Goal: Use online tool/utility: Utilize a website feature to perform a specific function

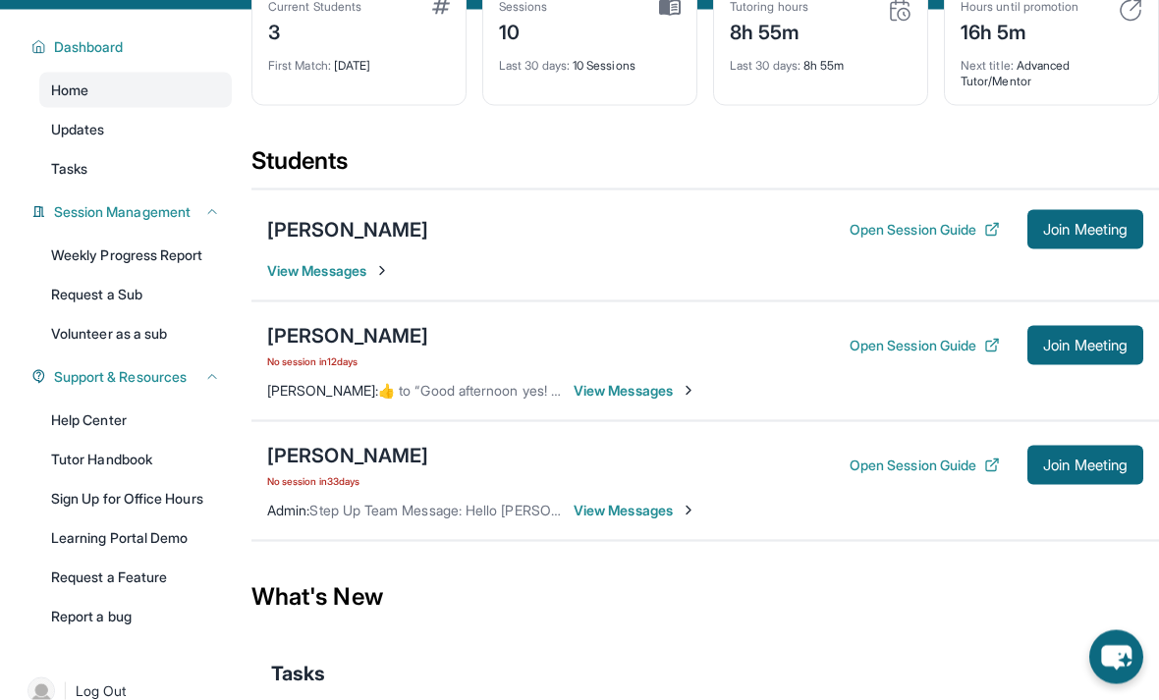
scroll to position [133, 0]
click at [1086, 351] on span "Join Meeting" at bounding box center [1085, 345] width 84 height 12
click at [1081, 351] on span "Join Meeting" at bounding box center [1085, 345] width 84 height 12
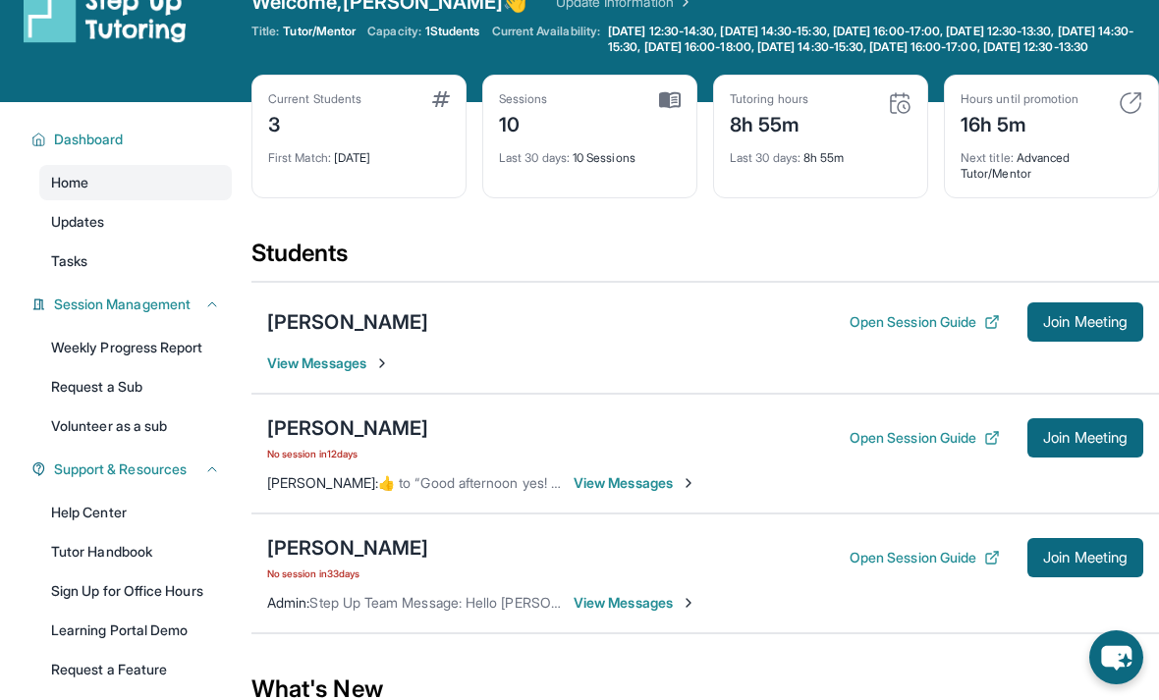
scroll to position [0, 0]
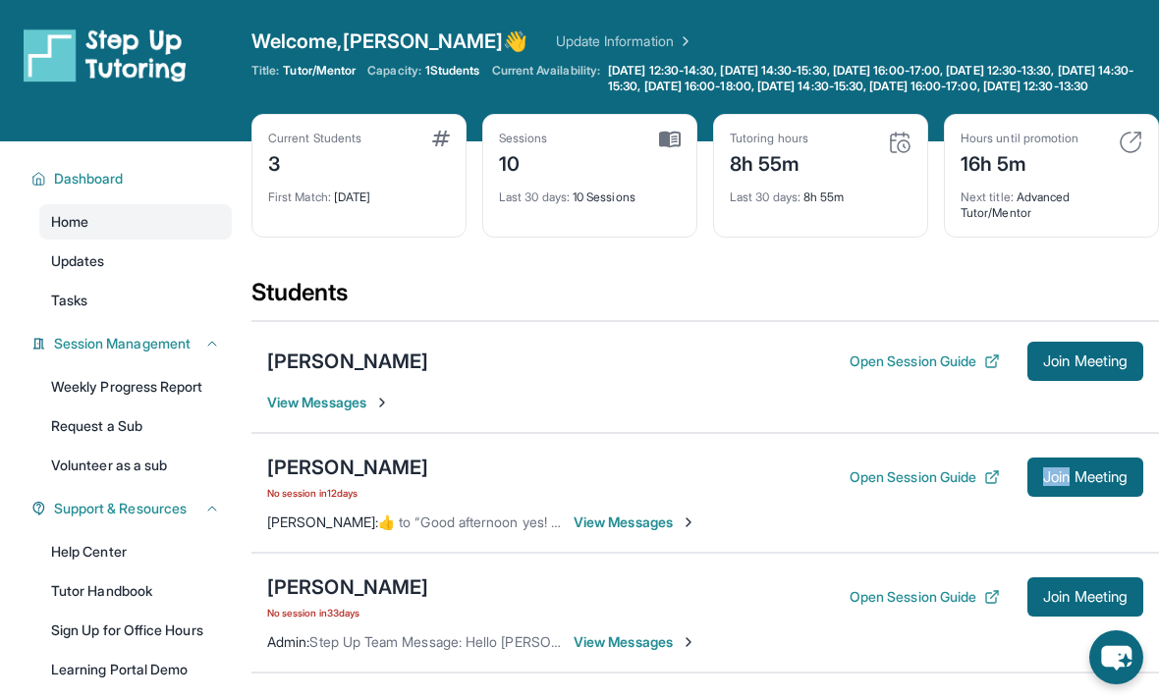
click at [1102, 483] on span "Join Meeting" at bounding box center [1085, 477] width 84 height 12
click at [1050, 483] on span "Join Meeting" at bounding box center [1085, 477] width 84 height 12
click at [946, 487] on button "Open Session Guide" at bounding box center [924, 477] width 150 height 20
click at [1092, 483] on span "Join Meeting" at bounding box center [1085, 477] width 84 height 12
click at [1101, 367] on span "Join Meeting" at bounding box center [1085, 361] width 84 height 12
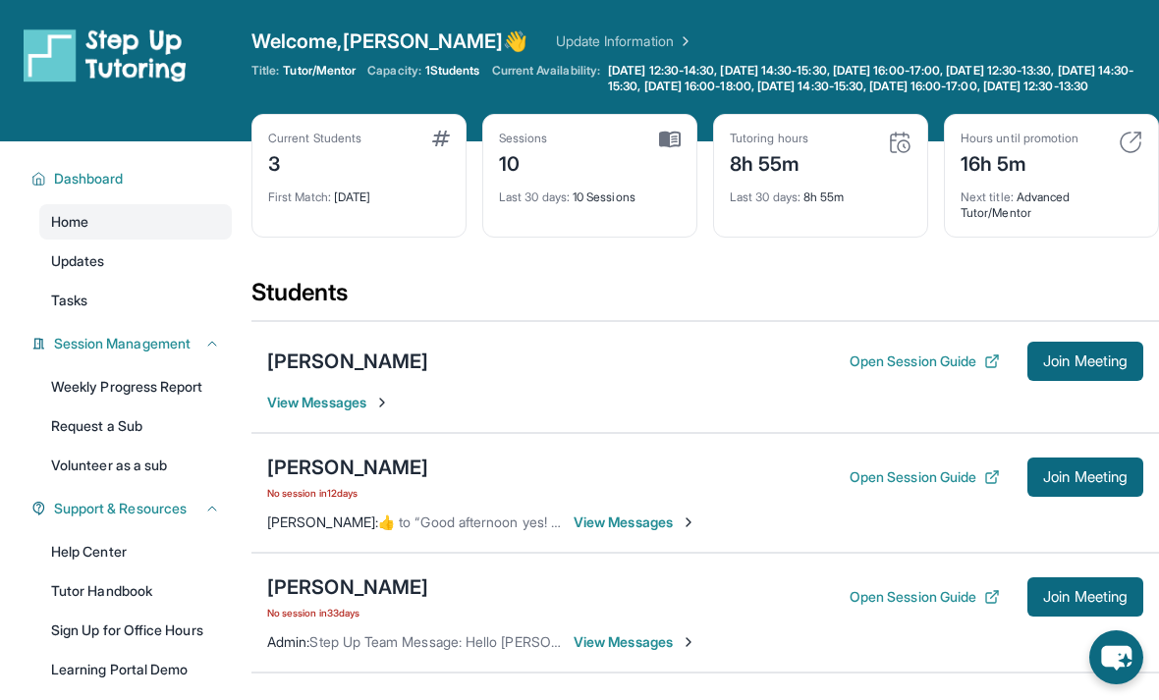
click at [1088, 483] on span "Join Meeting" at bounding box center [1085, 477] width 84 height 12
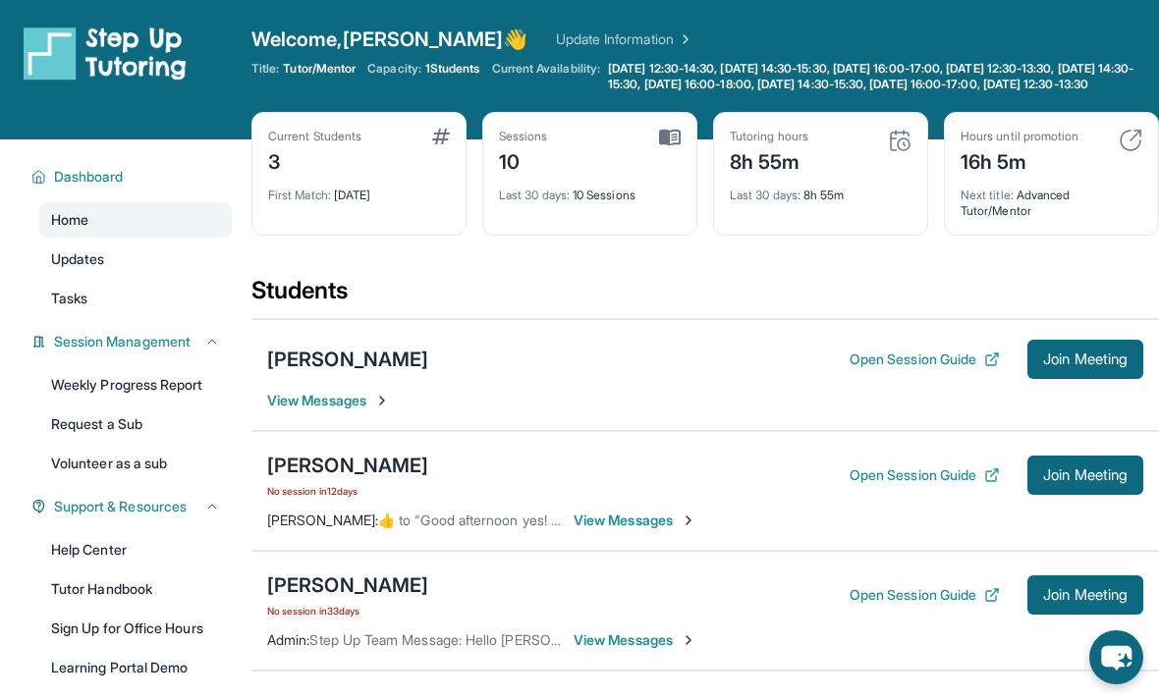
scroll to position [4, 0]
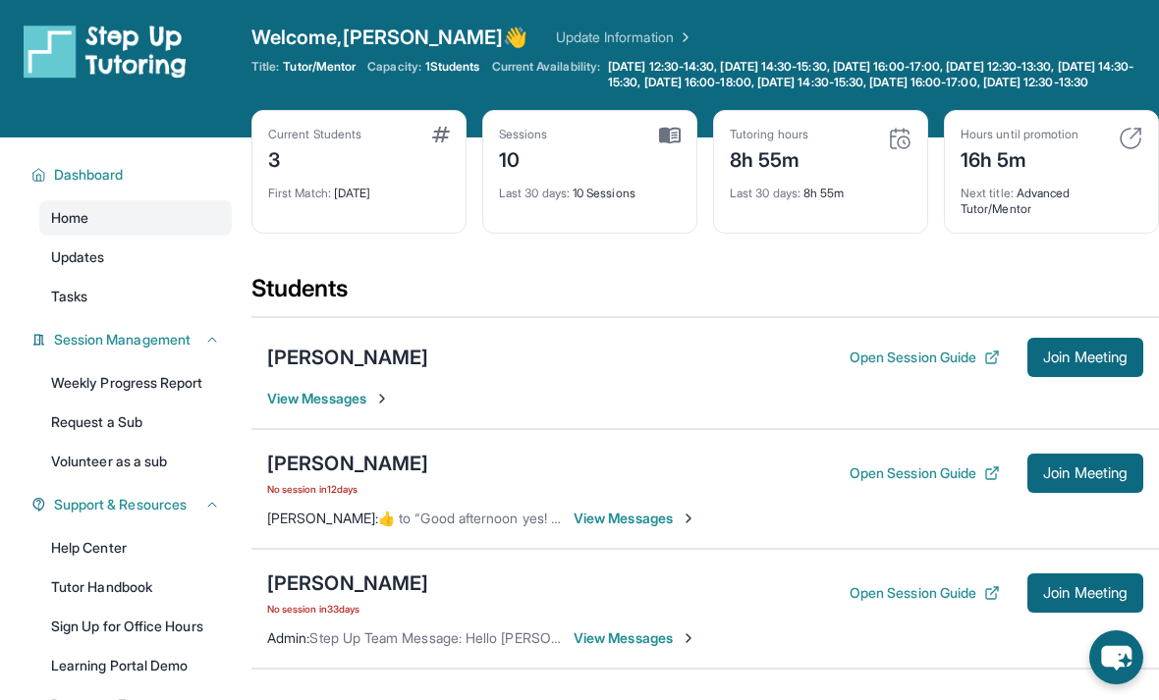
click at [1100, 479] on span "Join Meeting" at bounding box center [1085, 473] width 84 height 12
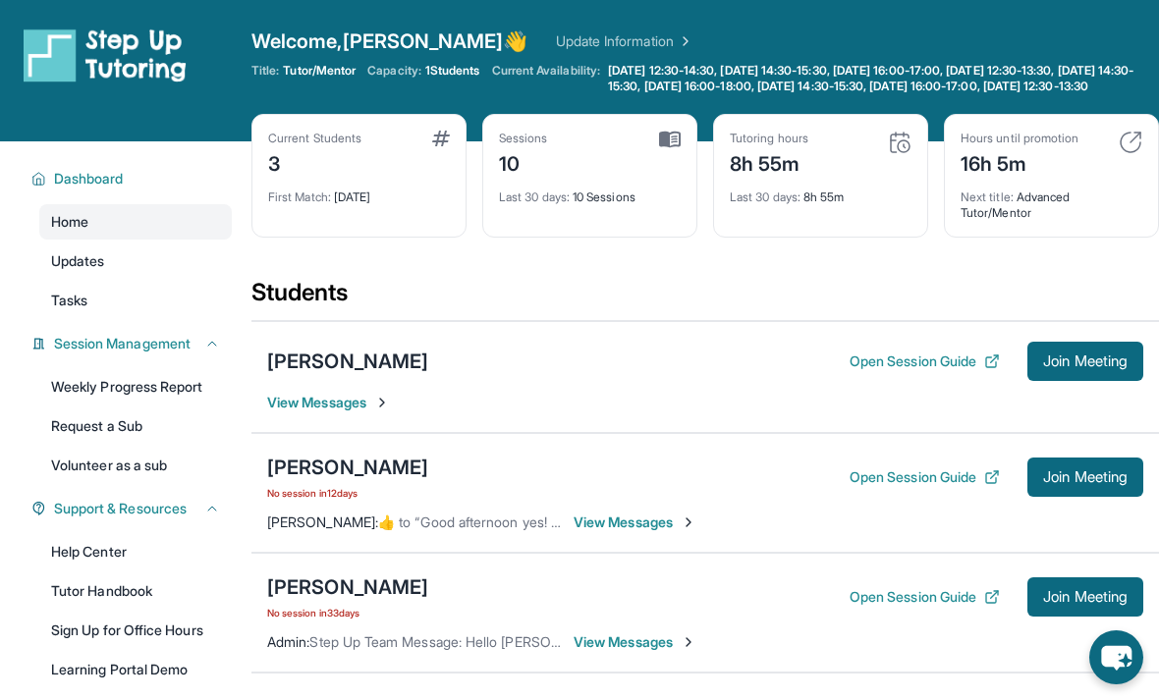
click at [1109, 497] on button "Join Meeting" at bounding box center [1085, 477] width 116 height 39
click at [1081, 483] on span "Join Meeting" at bounding box center [1085, 477] width 84 height 12
